Goal: Transaction & Acquisition: Purchase product/service

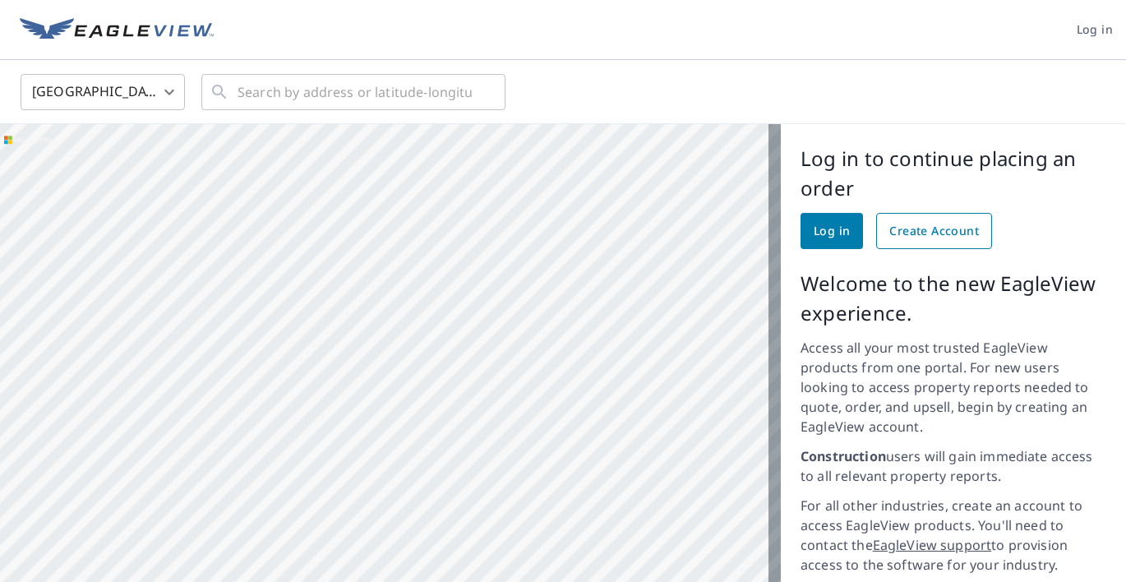
click at [901, 232] on span "Create Account" at bounding box center [934, 231] width 90 height 21
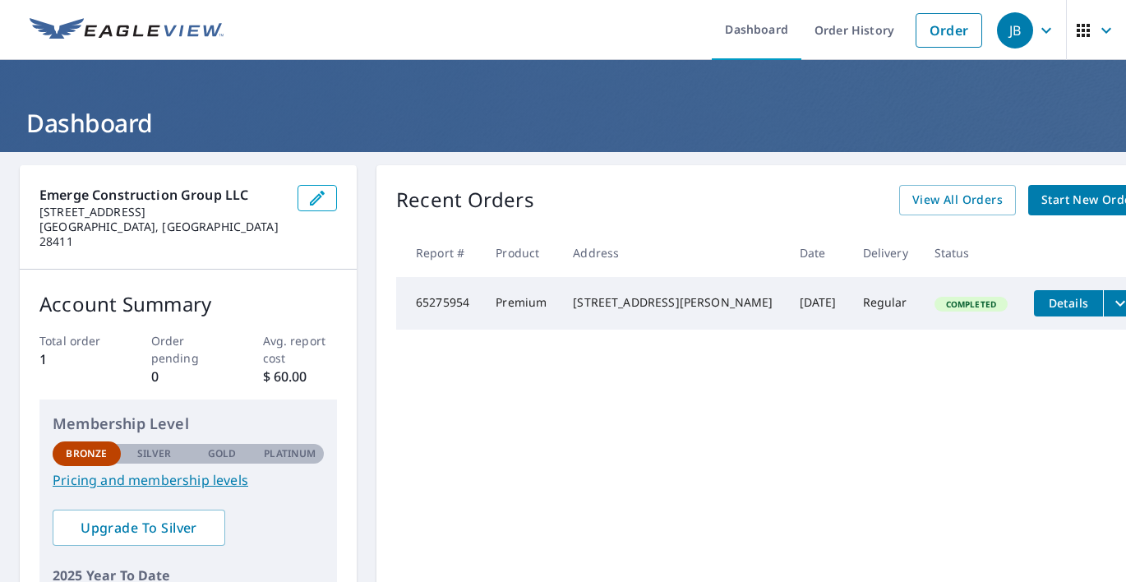
click at [1041, 194] on span "Start New Order" at bounding box center [1088, 200] width 95 height 21
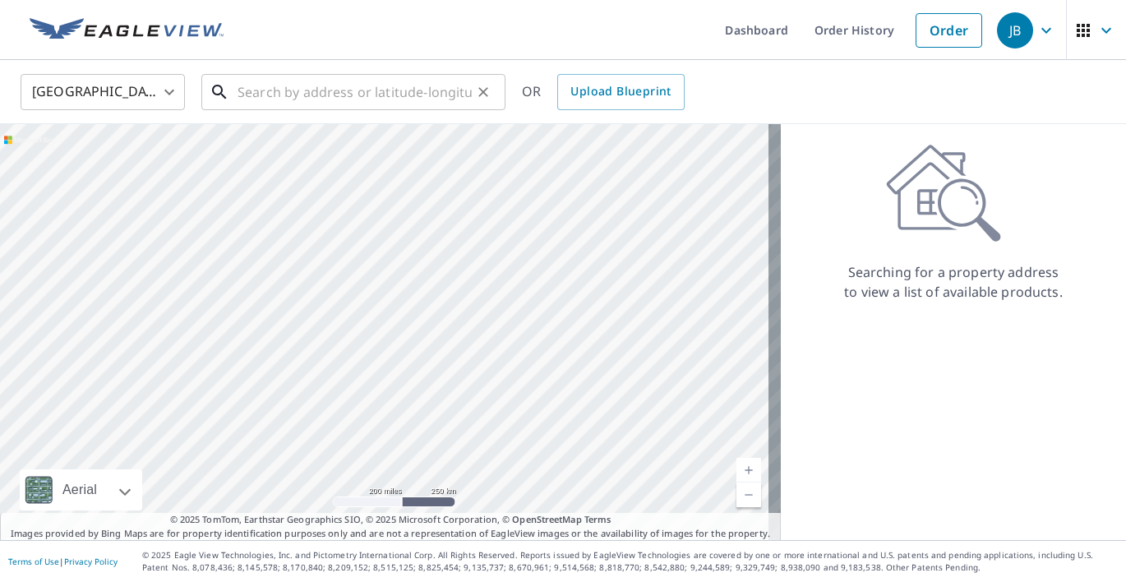
click at [278, 93] on input "text" at bounding box center [354, 92] width 234 height 46
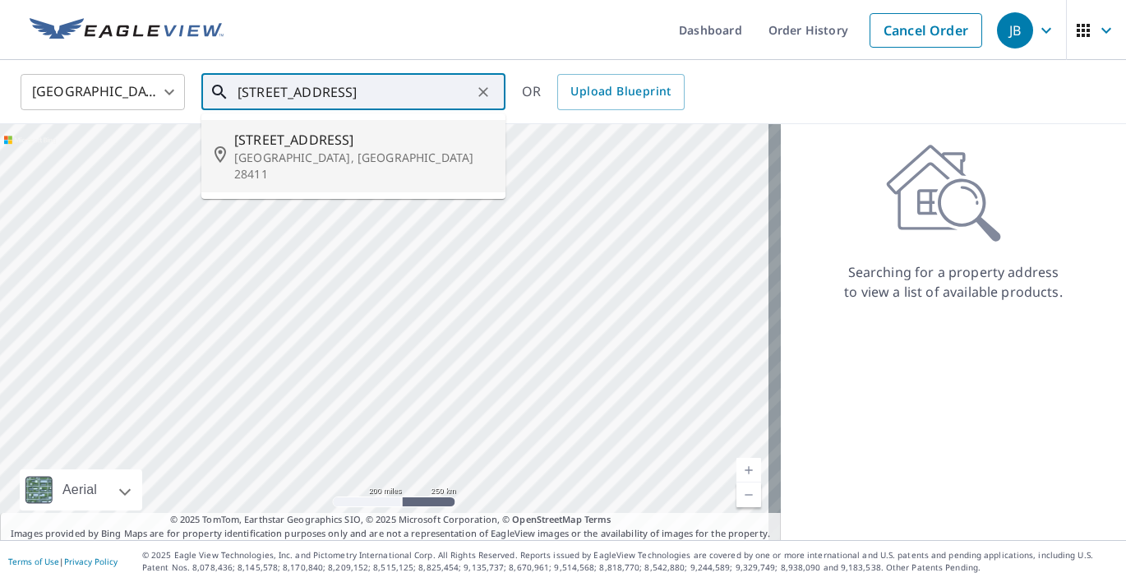
click at [287, 141] on span "[STREET_ADDRESS]" at bounding box center [363, 140] width 258 height 20
type input "[STREET_ADDRESS]"
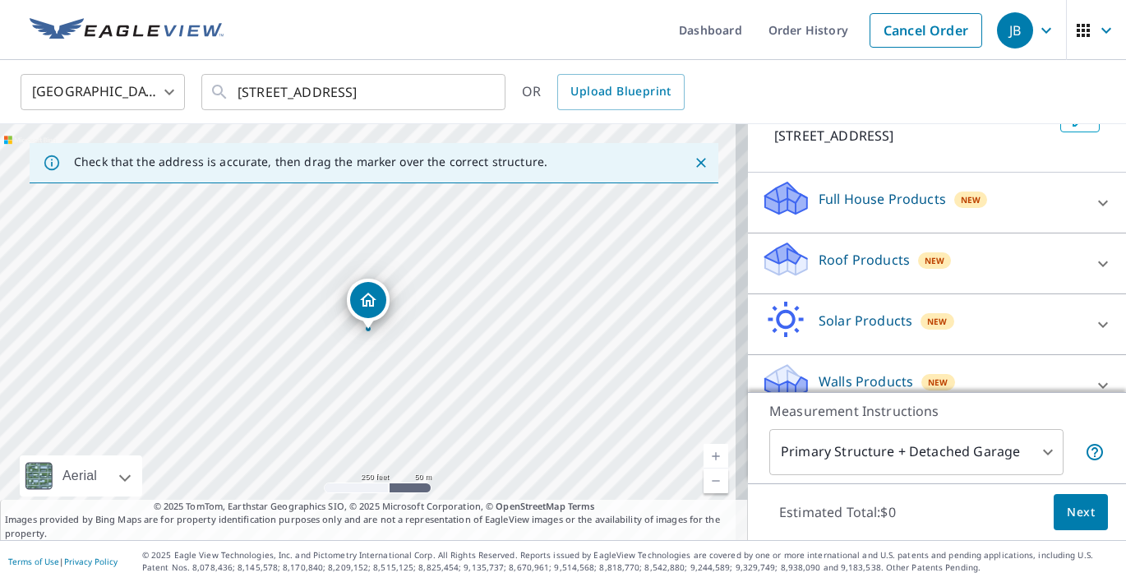
scroll to position [134, 0]
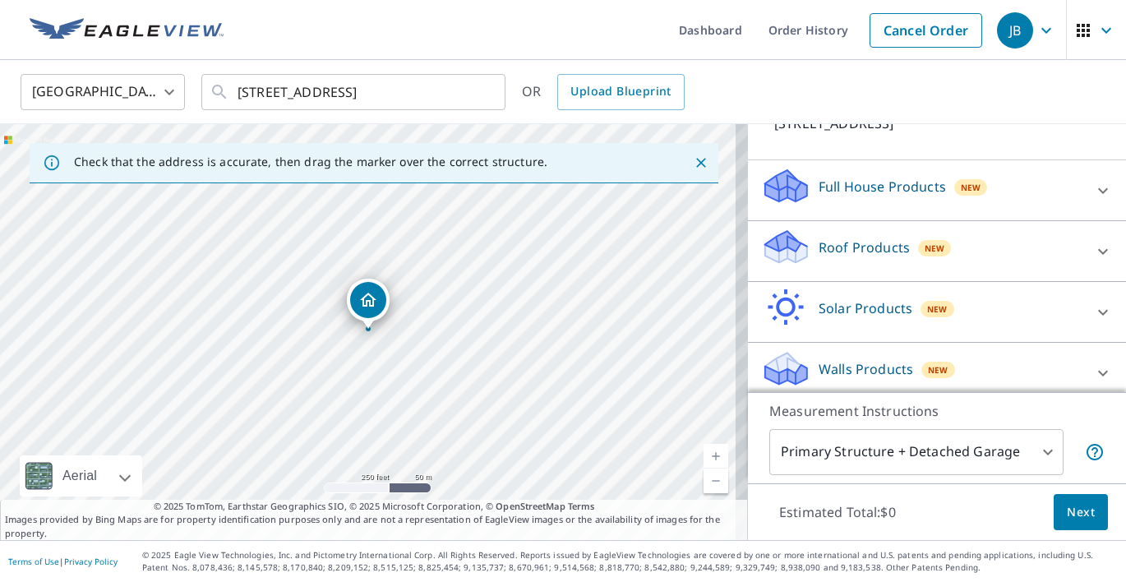
click at [1093, 254] on icon at bounding box center [1103, 252] width 20 height 20
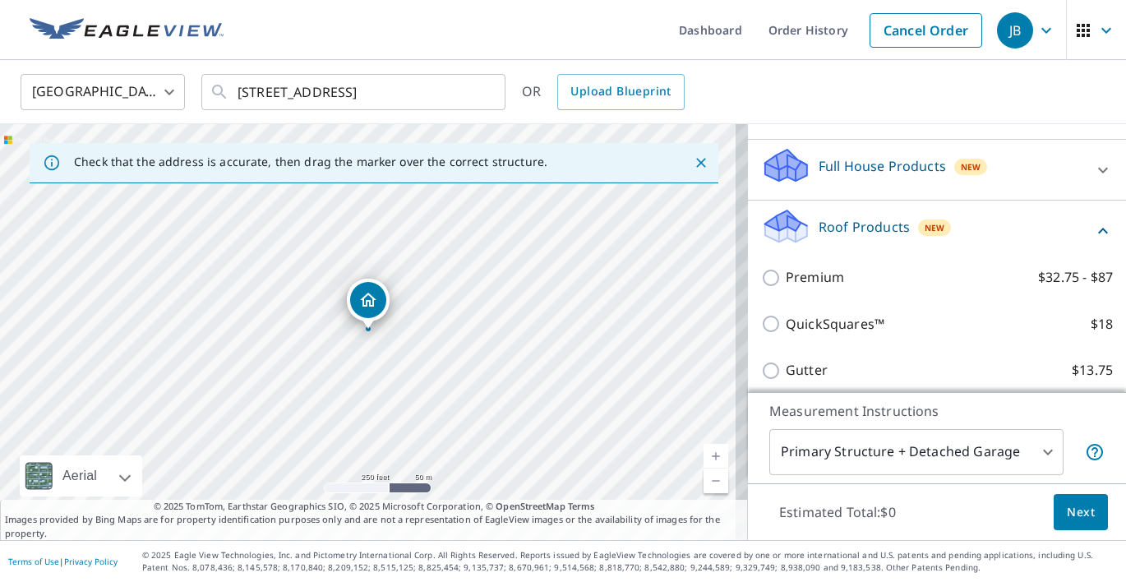
scroll to position [162, 0]
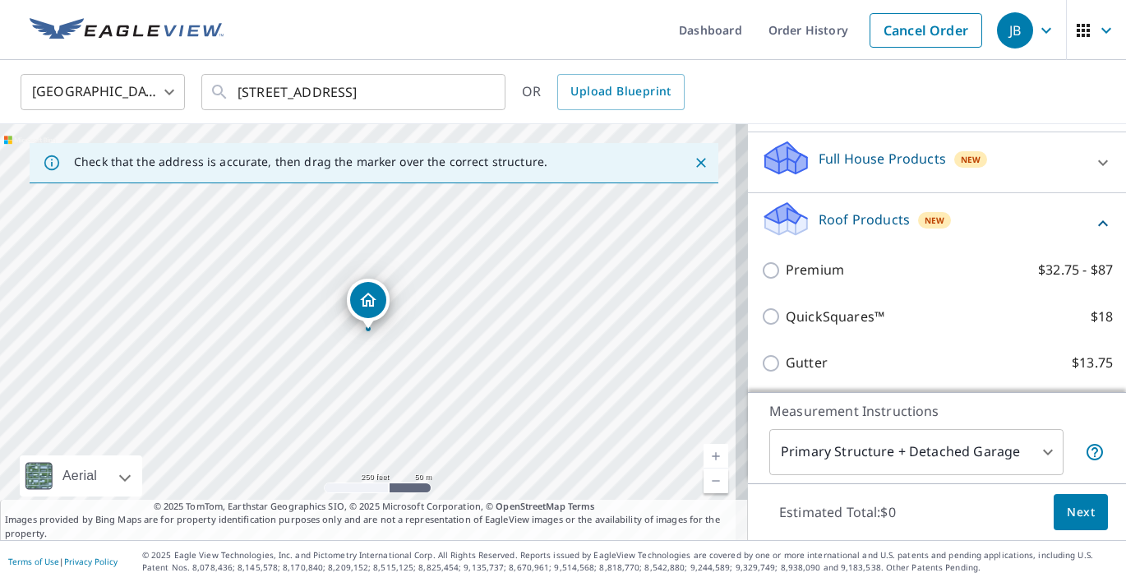
click at [1068, 513] on span "Next" at bounding box center [1081, 512] width 28 height 21
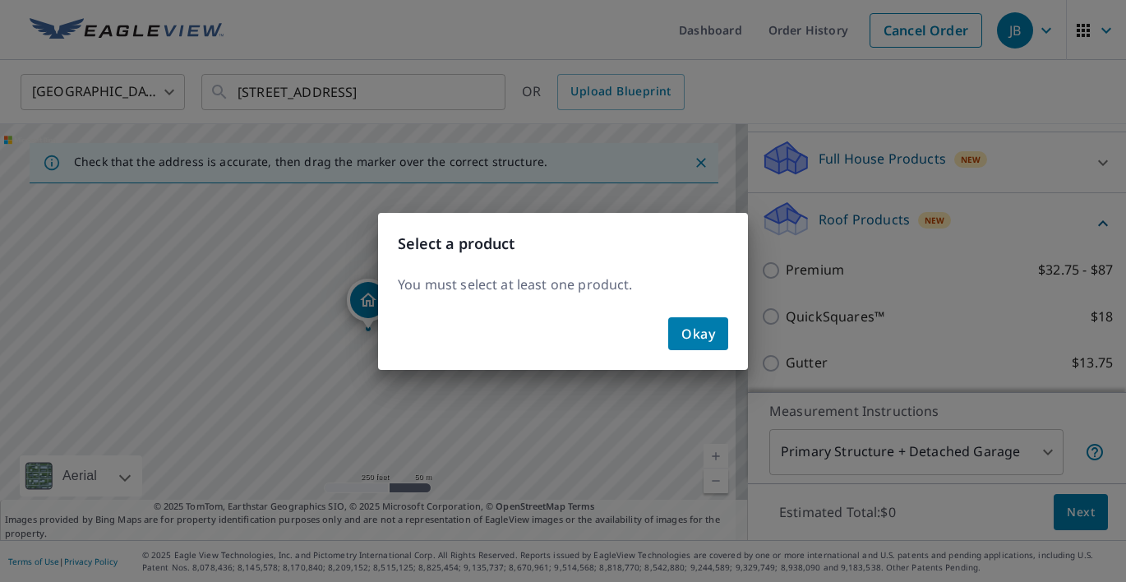
click at [657, 320] on div "Okay" at bounding box center [563, 340] width 370 height 59
click at [694, 334] on span "Okay" at bounding box center [698, 333] width 34 height 23
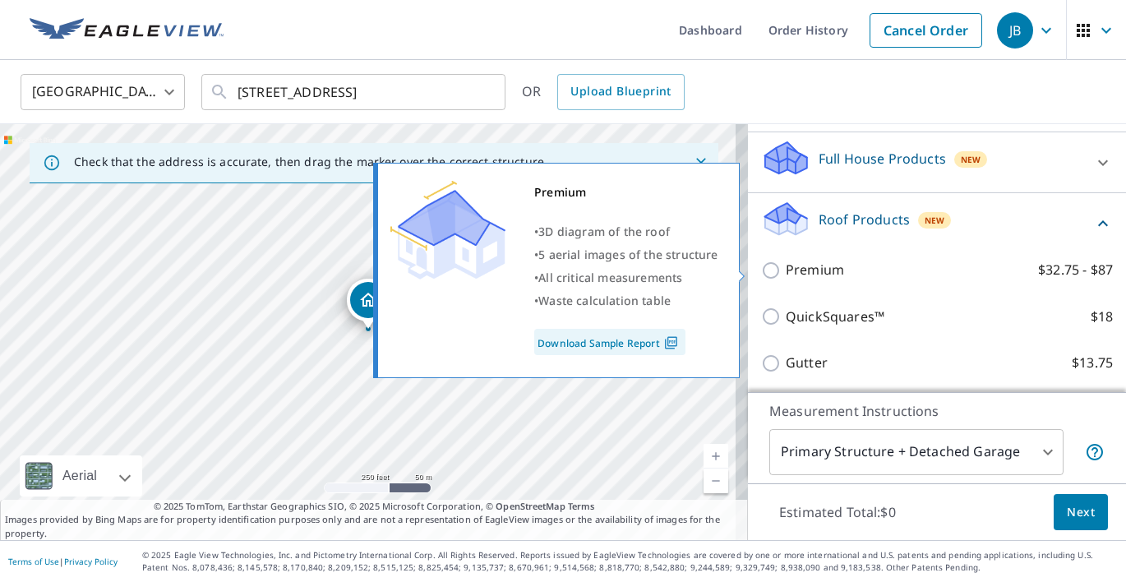
click at [761, 266] on input "Premium $32.75 - $87" at bounding box center [773, 270] width 25 height 20
checkbox input "true"
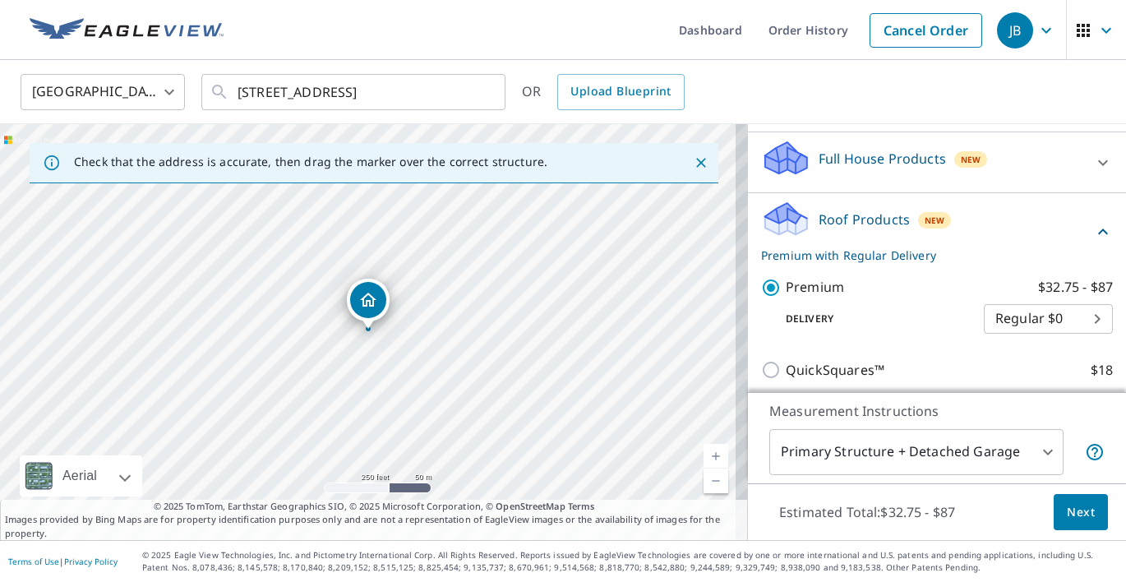
click at [1073, 323] on body "JB JB Dashboard Order History Cancel Order JB [GEOGRAPHIC_DATA] [GEOGRAPHIC_DAT…" at bounding box center [563, 291] width 1126 height 582
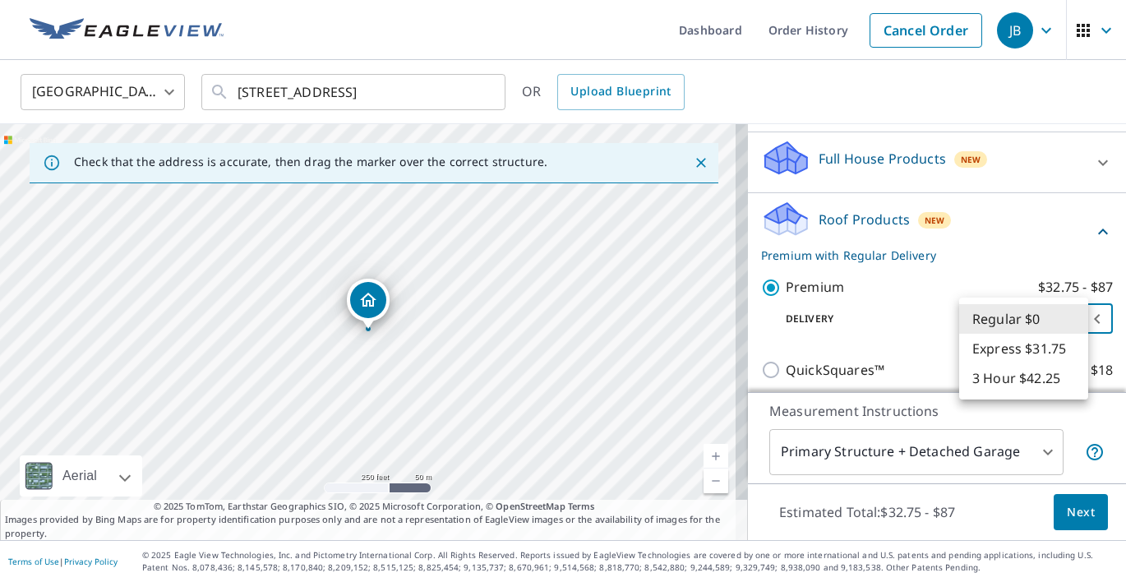
click at [1073, 323] on li "Regular $0" at bounding box center [1023, 319] width 129 height 30
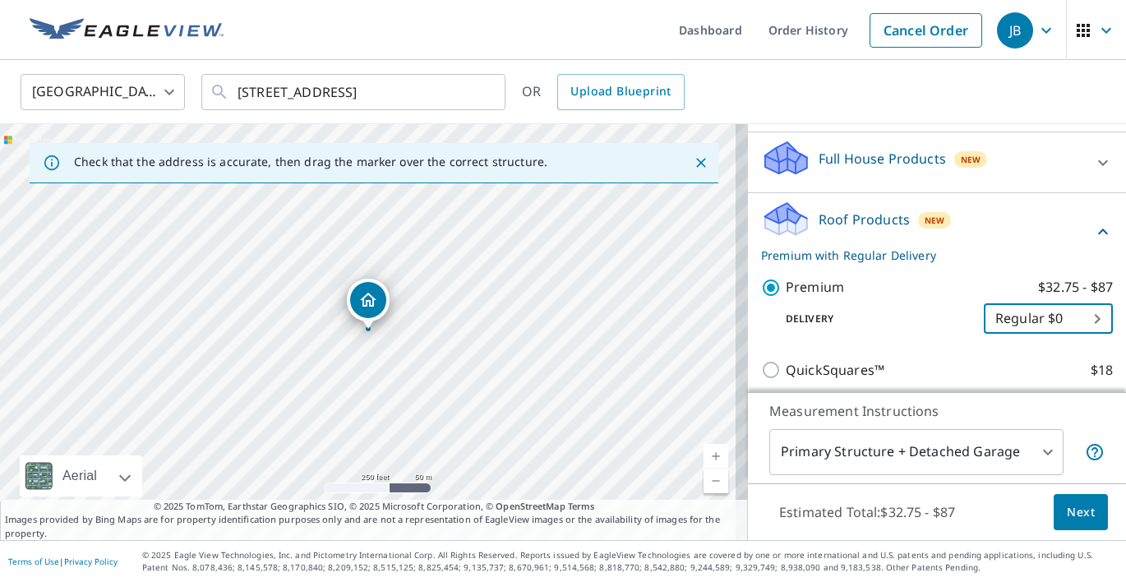
click at [1069, 507] on span "Next" at bounding box center [1081, 512] width 28 height 21
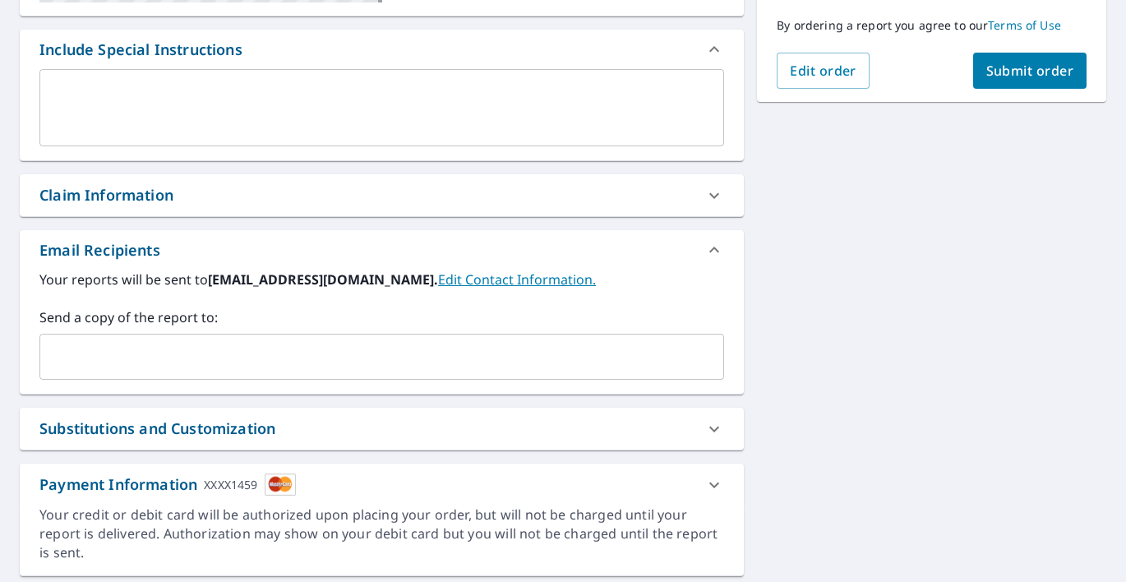
scroll to position [471, 0]
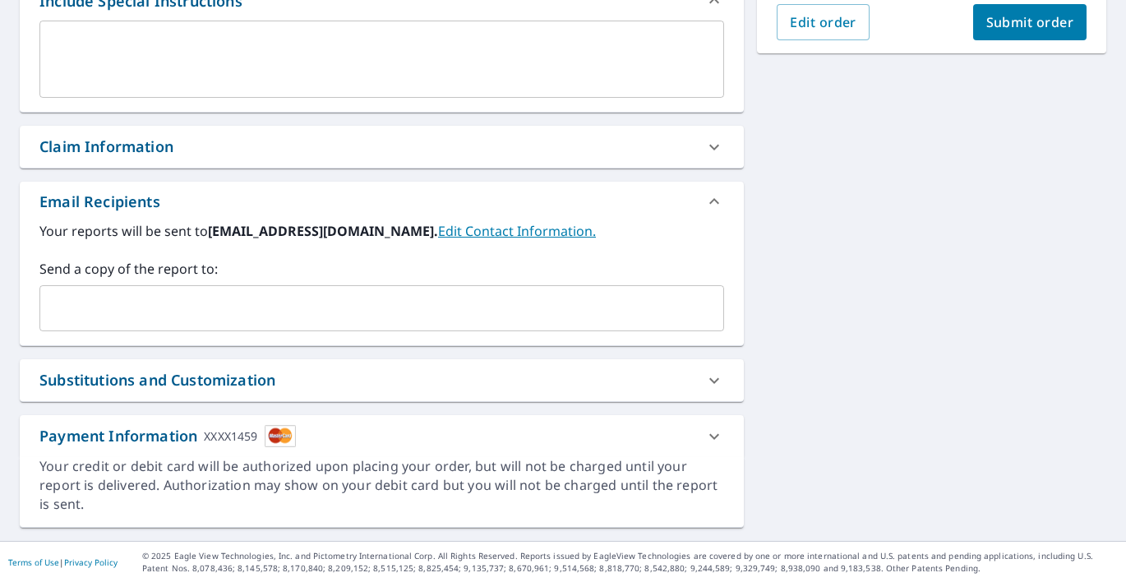
click at [711, 432] on icon at bounding box center [714, 436] width 20 height 20
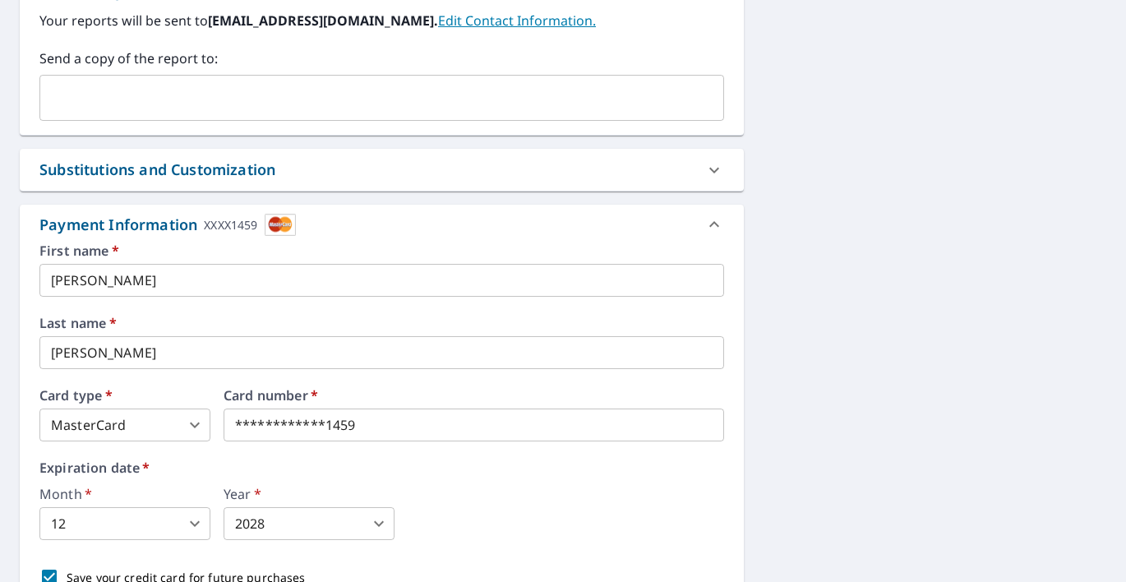
scroll to position [795, 0]
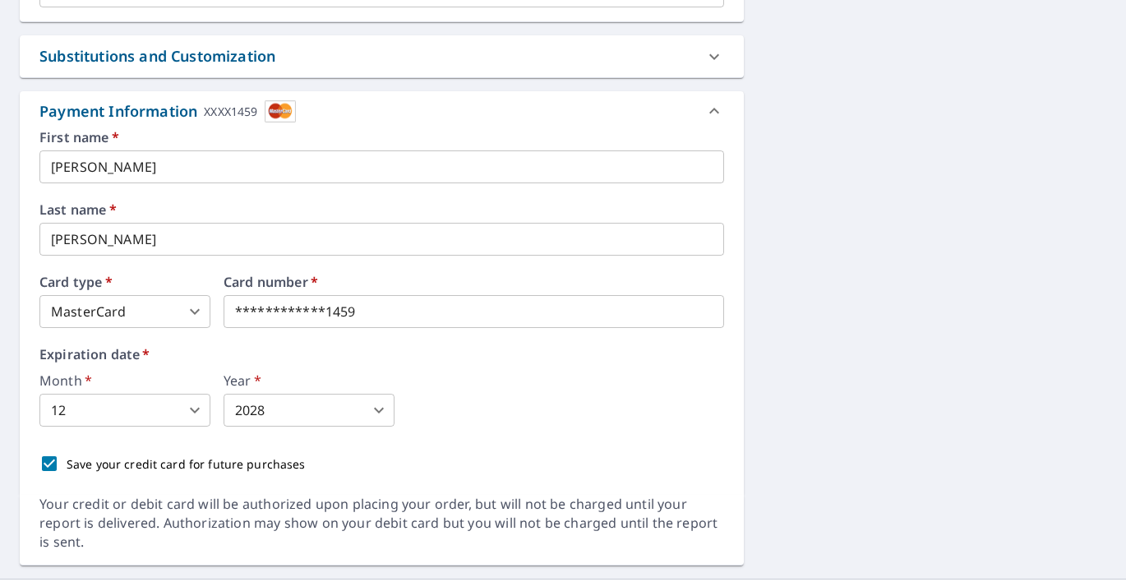
drag, startPoint x: 388, startPoint y: 296, endPoint x: 390, endPoint y: 307, distance: 10.8
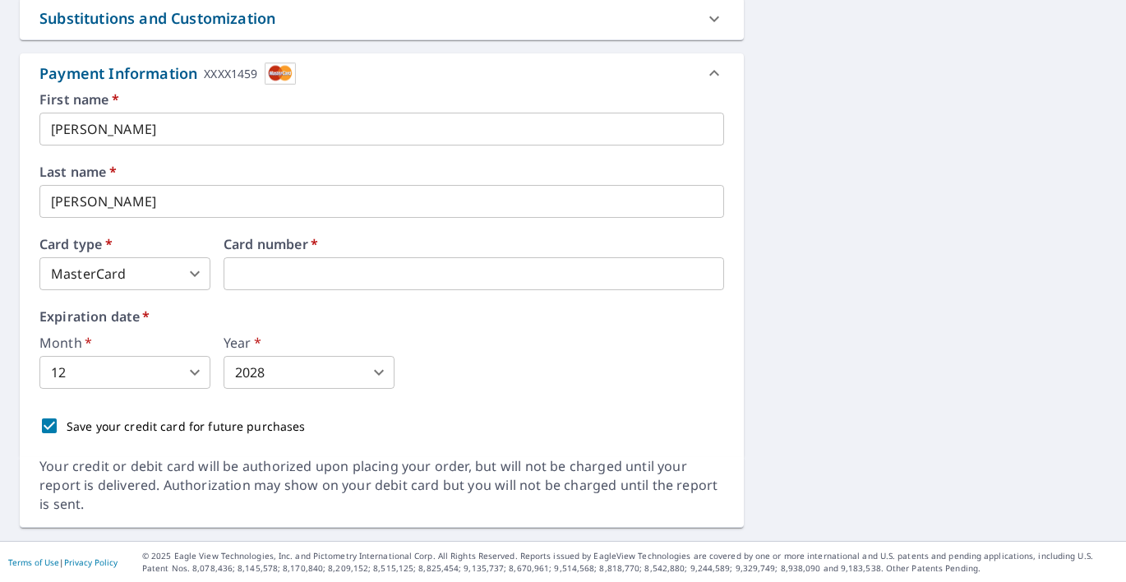
scroll to position [832, 0]
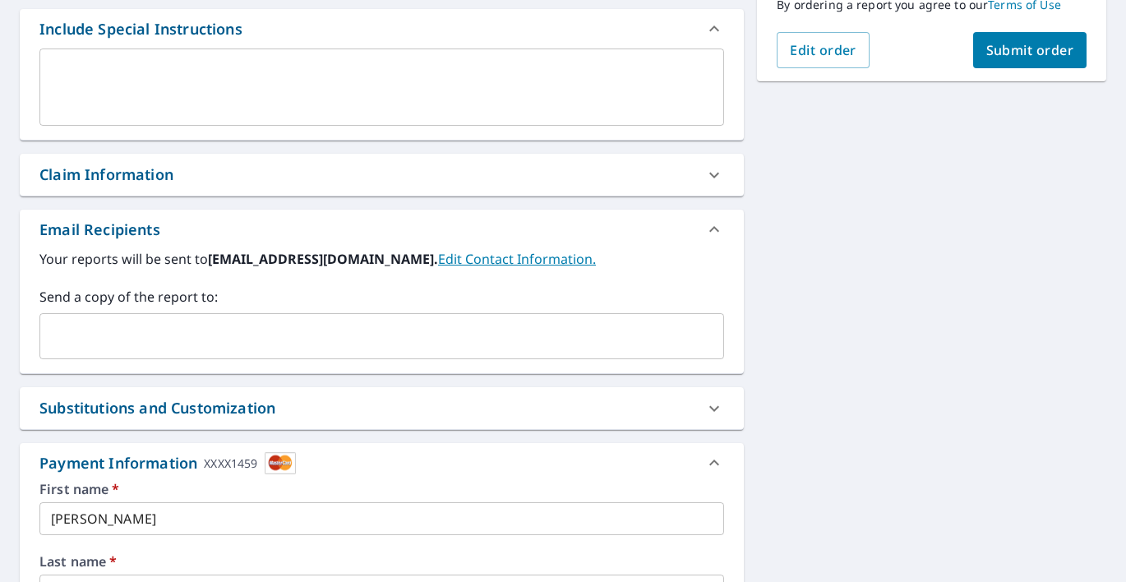
scroll to position [442, 0]
click at [1016, 53] on span "Submit order" at bounding box center [1030, 51] width 88 height 18
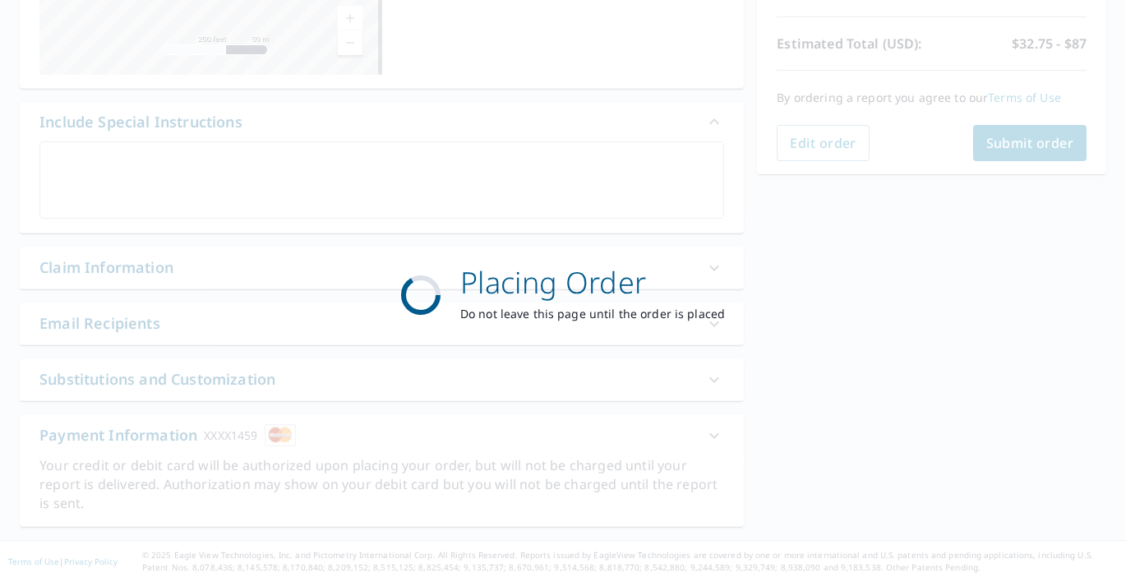
scroll to position [349, 0]
